Goal: Information Seeking & Learning: Learn about a topic

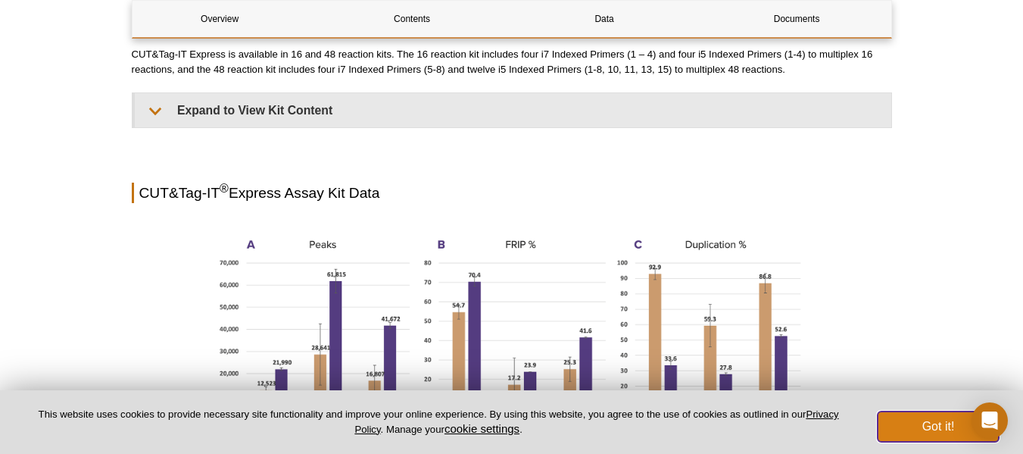
scroll to position [1147, 0]
drag, startPoint x: 922, startPoint y: 426, endPoint x: 913, endPoint y: 404, distance: 24.2
click at [920, 426] on button "Got it!" at bounding box center [938, 426] width 121 height 30
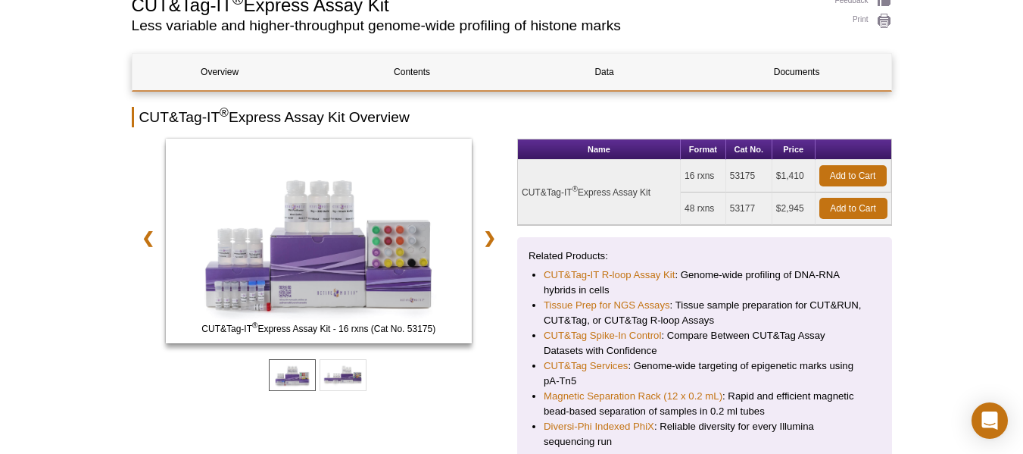
scroll to position [151, 0]
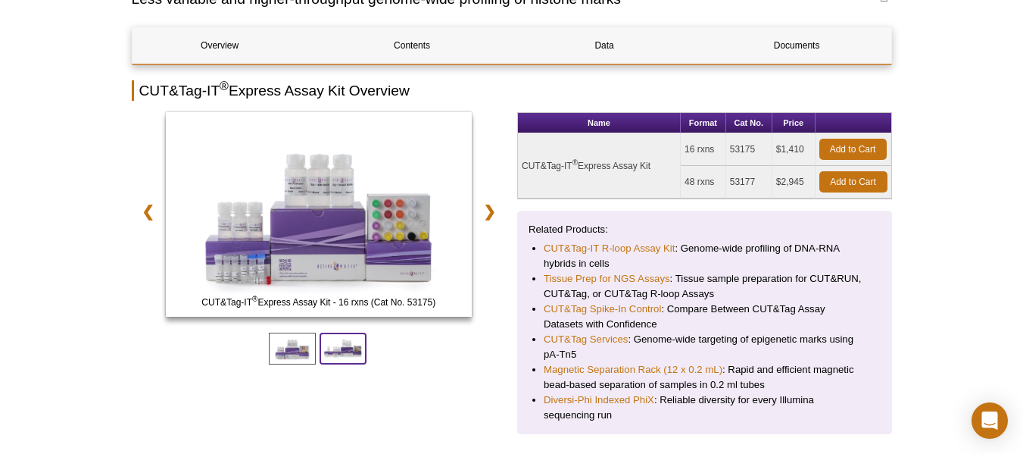
click at [344, 352] on span at bounding box center [343, 349] width 47 height 32
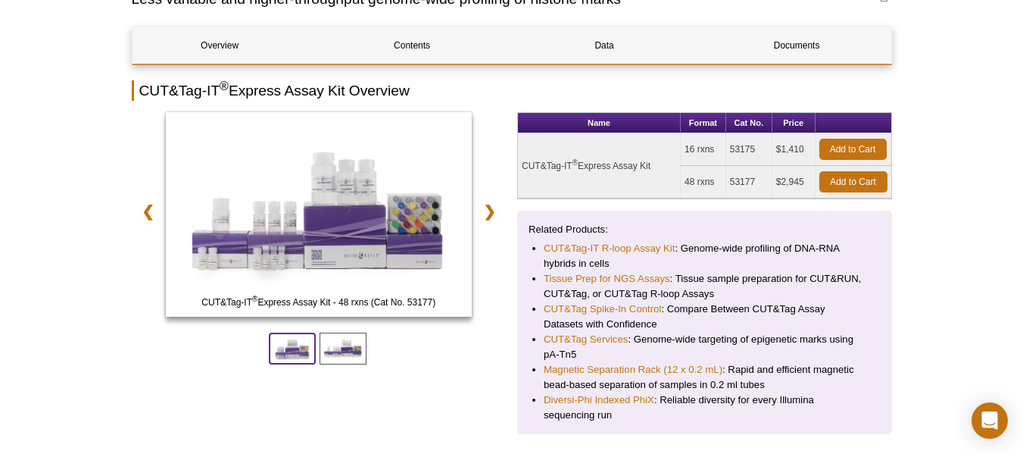
click at [280, 356] on span at bounding box center [292, 349] width 47 height 32
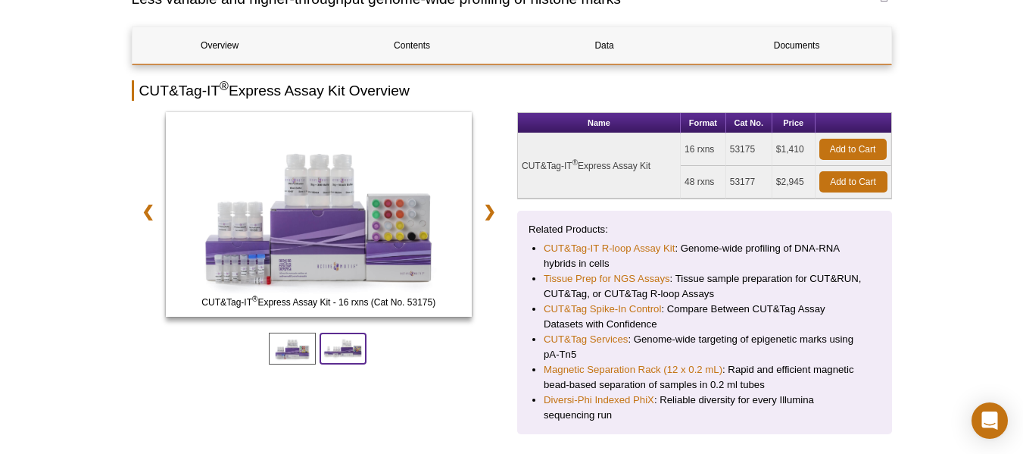
click at [342, 345] on span at bounding box center [343, 349] width 47 height 32
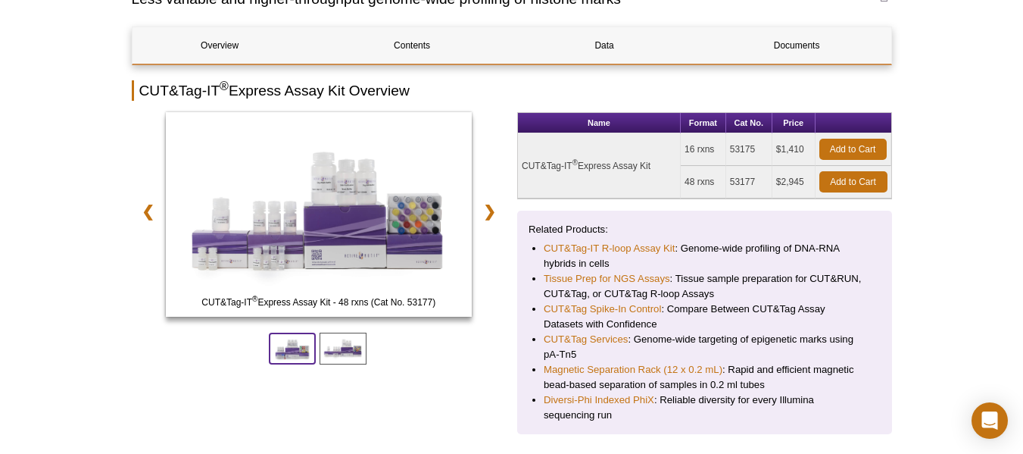
click at [298, 348] on span at bounding box center [292, 349] width 47 height 32
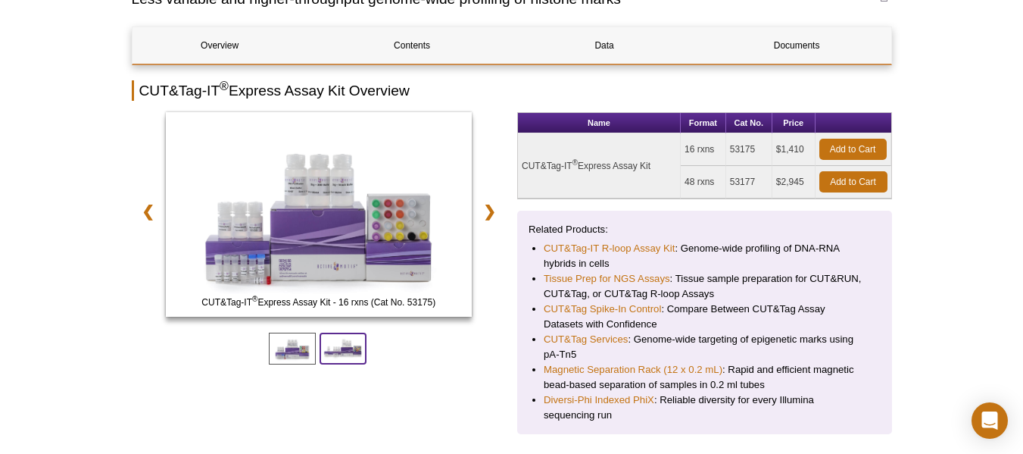
click at [364, 348] on span at bounding box center [343, 349] width 47 height 32
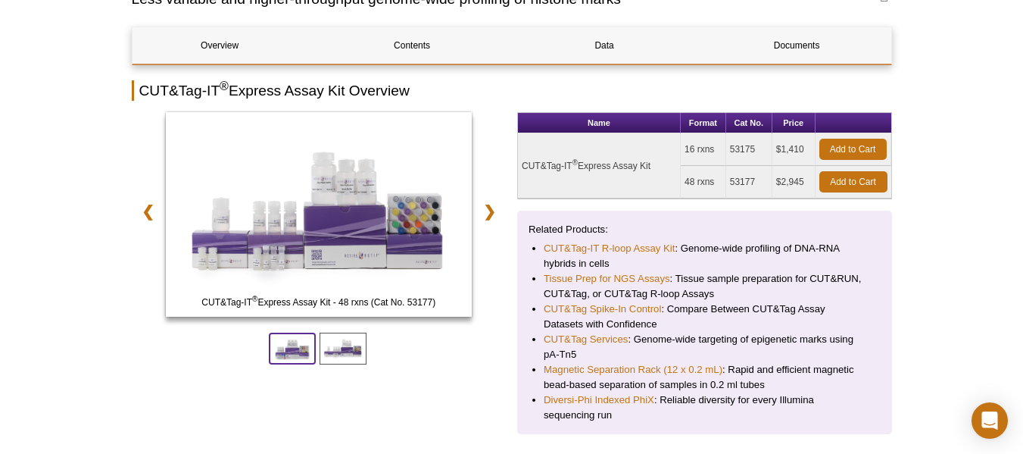
click at [301, 344] on span at bounding box center [292, 349] width 47 height 32
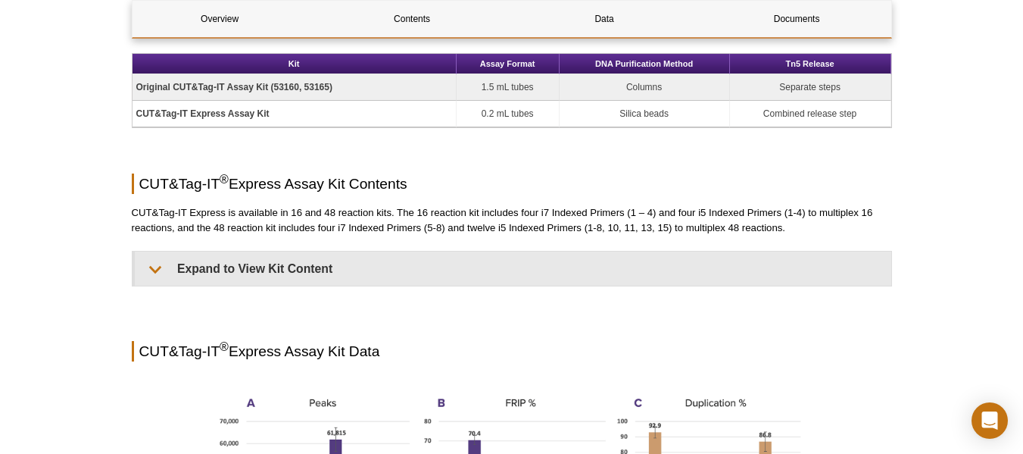
scroll to position [985, 0]
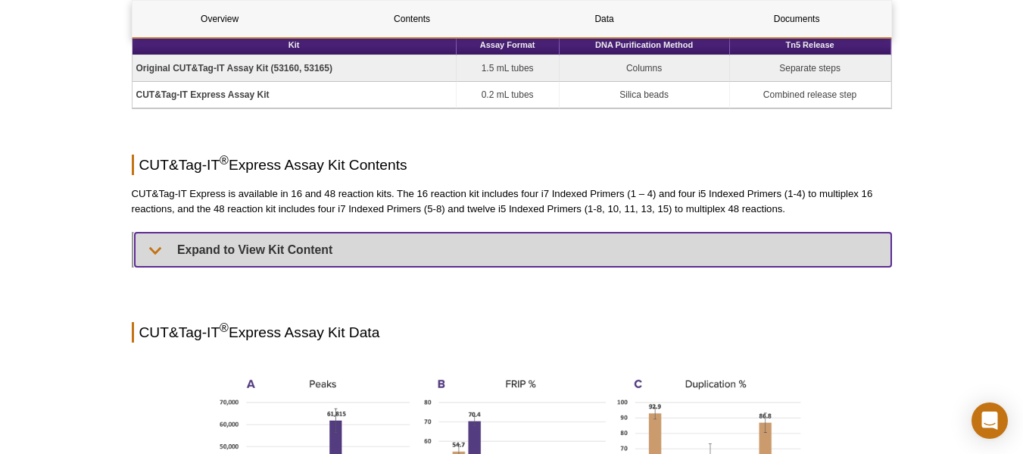
click at [151, 248] on summary "Expand to View Kit Content" at bounding box center [513, 250] width 757 height 34
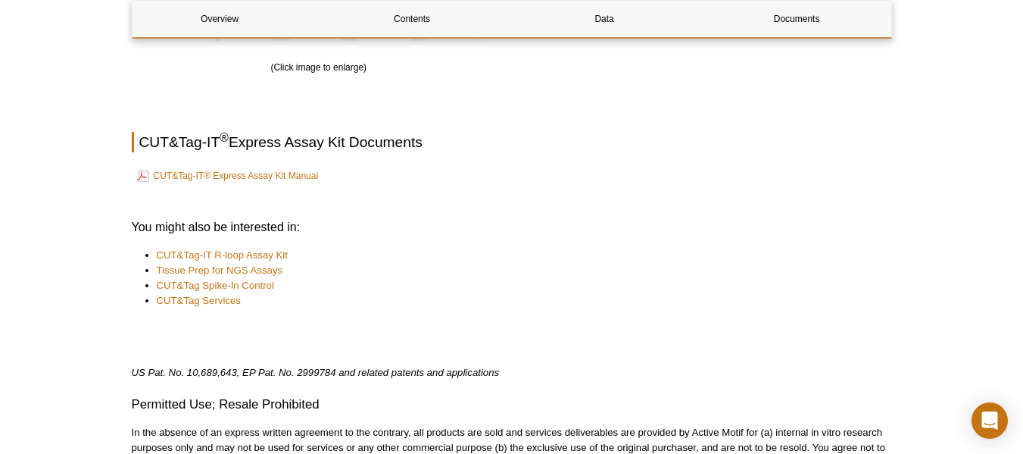
scroll to position [3458, 0]
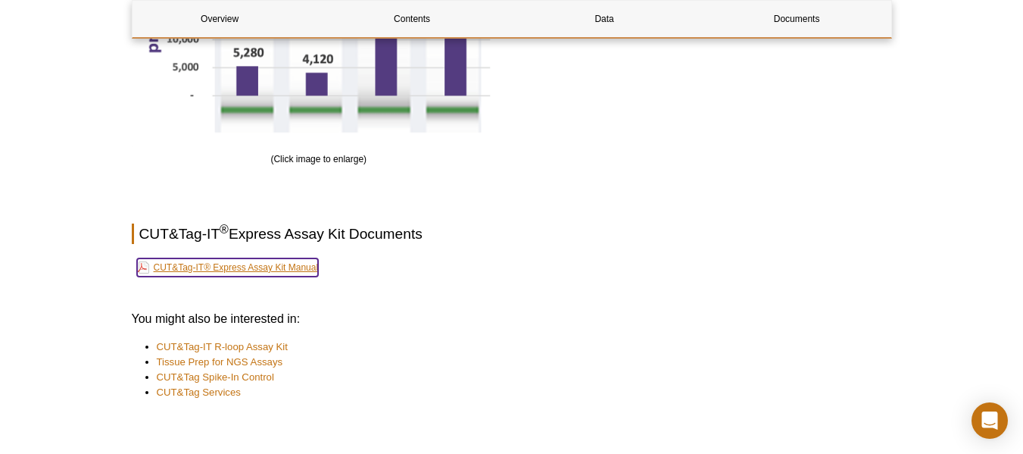
click at [275, 261] on link "CUT&Tag-IT® Express Assay Kit Manual" at bounding box center [228, 267] width 182 height 18
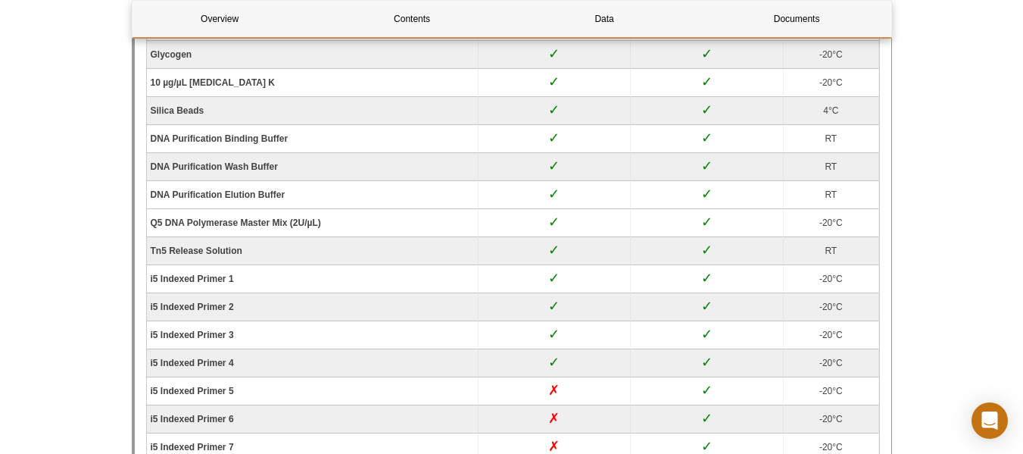
scroll to position [1627, 0]
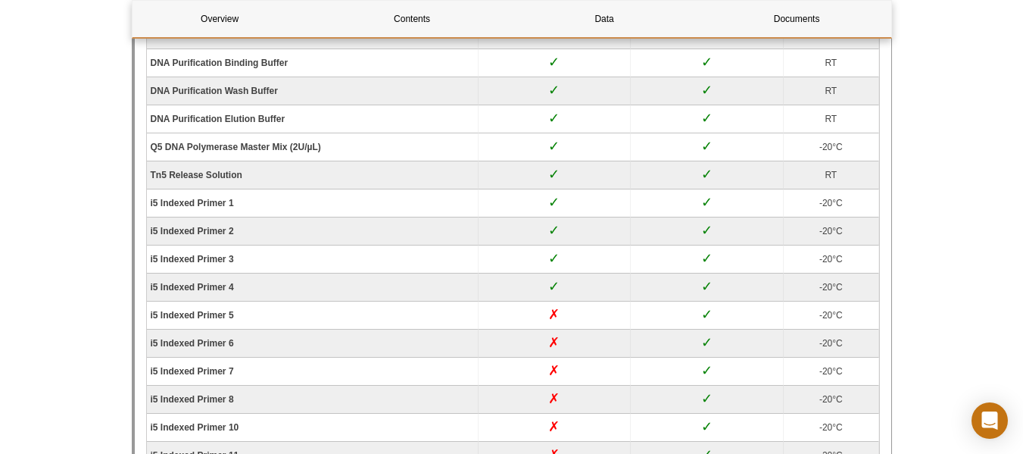
click at [666, 405] on td "✓" at bounding box center [707, 400] width 153 height 28
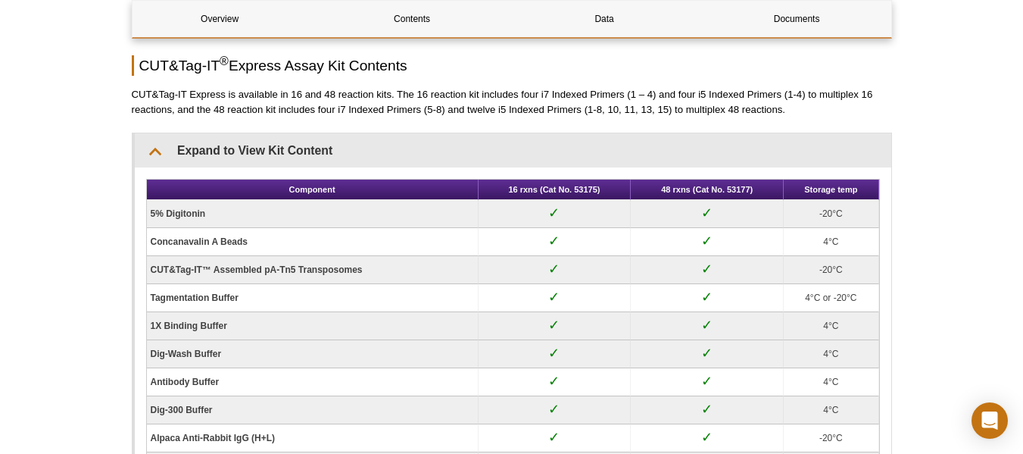
scroll to position [945, 0]
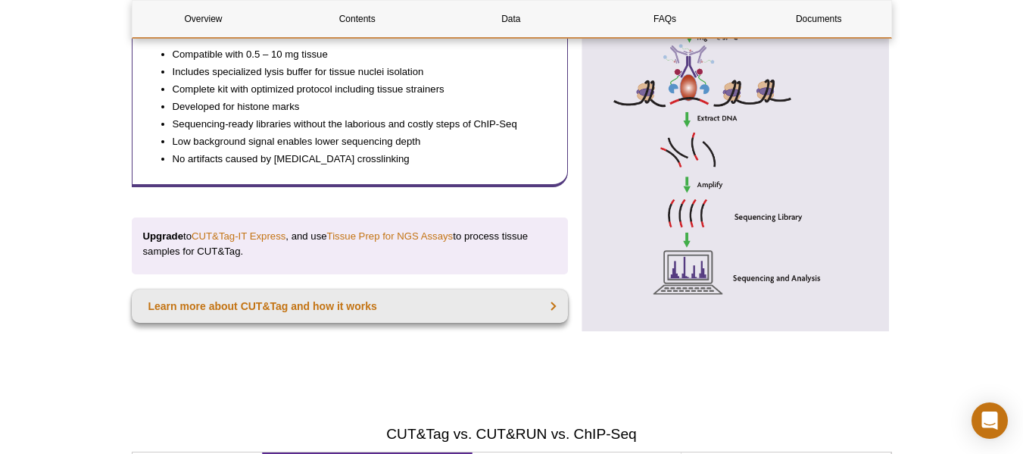
scroll to position [962, 0]
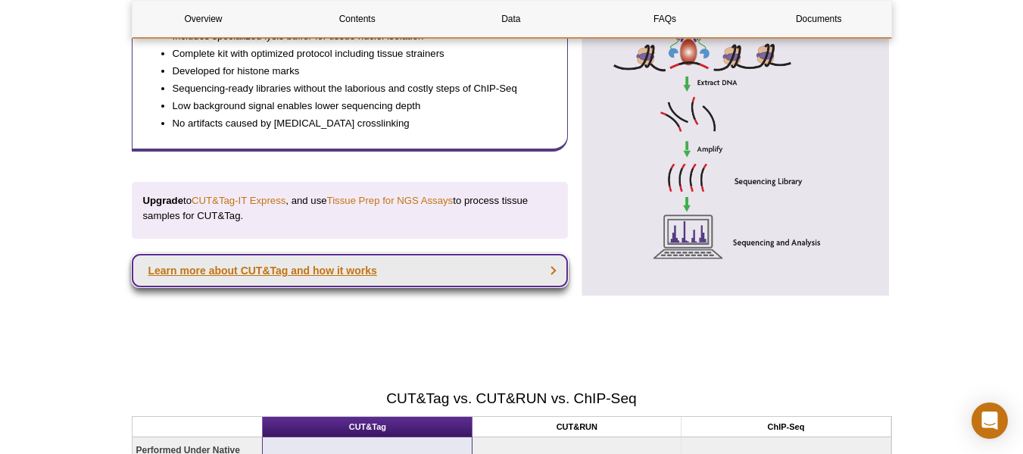
click at [486, 269] on link "Learn more about CUT&Tag and how it works" at bounding box center [350, 270] width 437 height 33
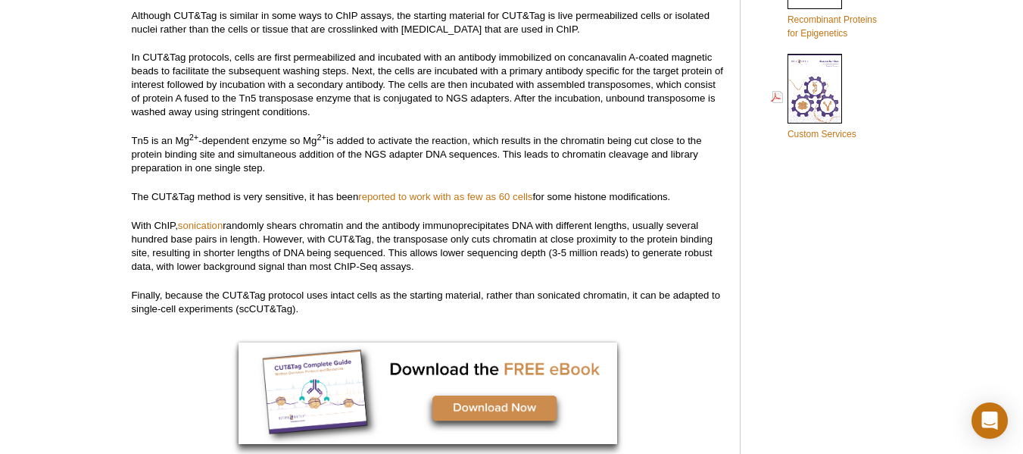
scroll to position [1060, 0]
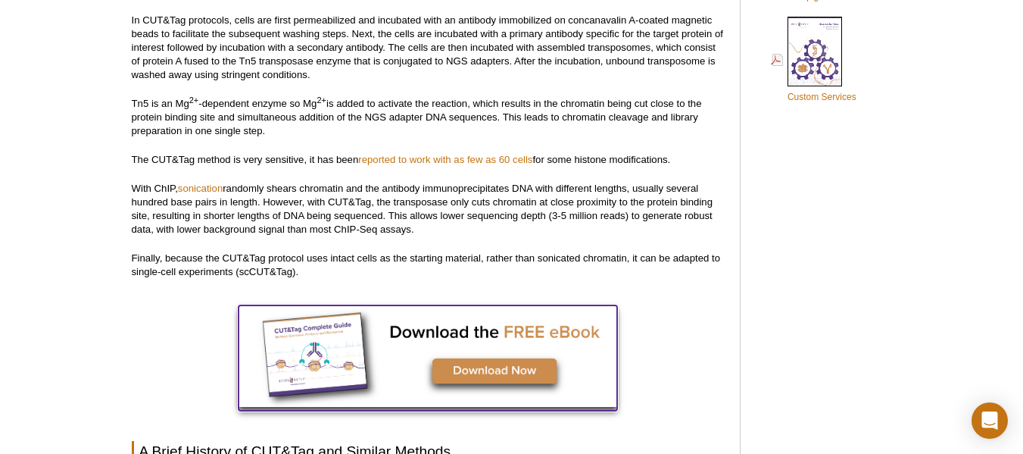
click at [479, 372] on img at bounding box center [428, 355] width 379 height 101
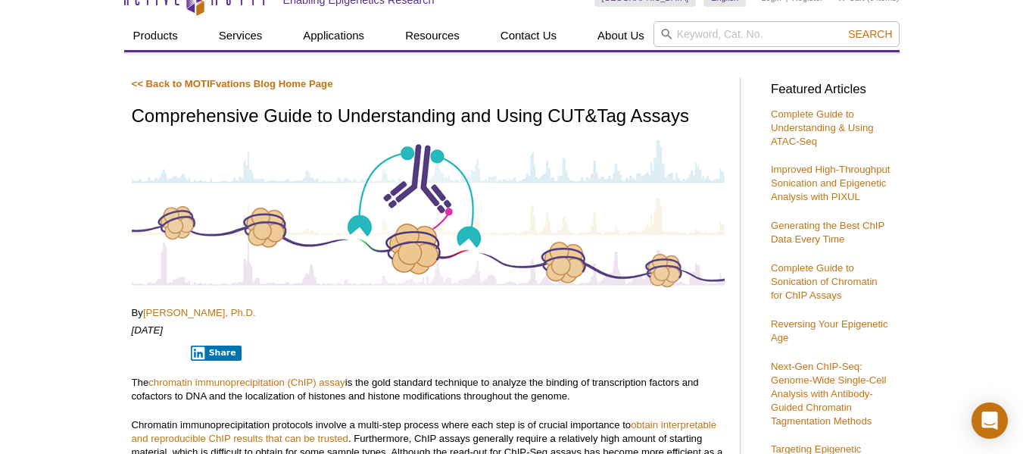
scroll to position [0, 0]
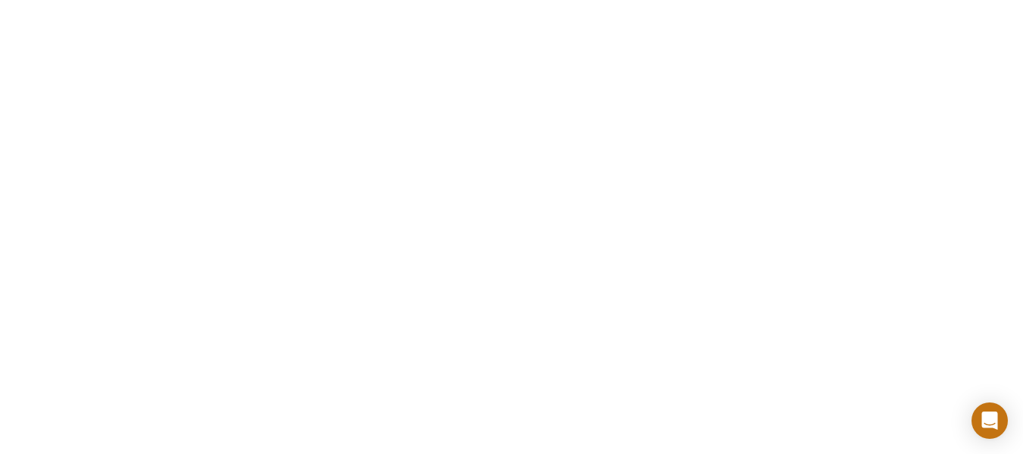
scroll to position [682, 0]
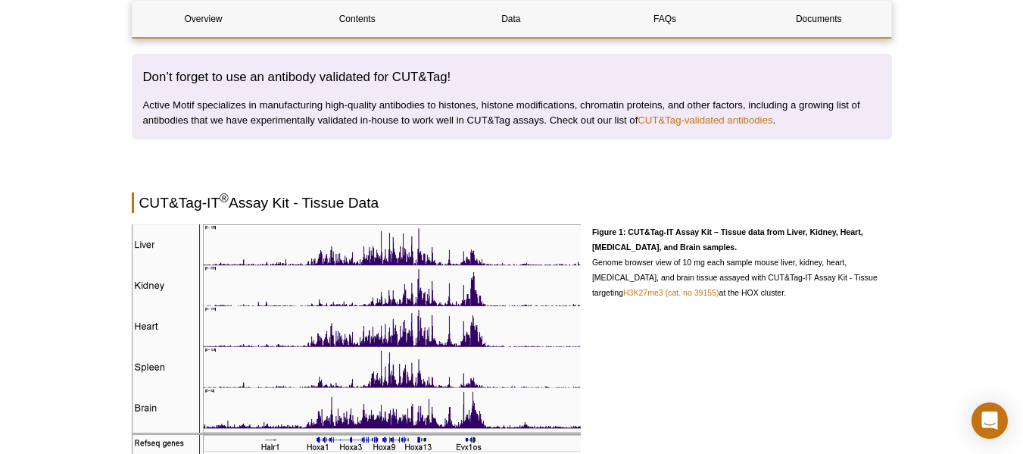
scroll to position [2318, 0]
